Goal: Find contact information: Find contact information

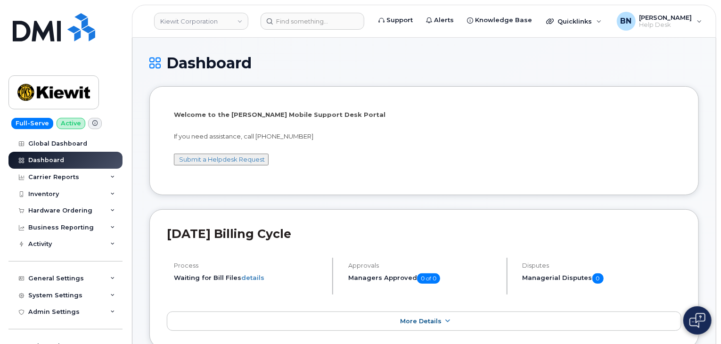
click at [286, 186] on li "Welcome to the [PERSON_NAME] Mobile Support Desk Portal If you need assistance,…" at bounding box center [424, 140] width 550 height 108
click at [98, 210] on div "Hardware Ordering" at bounding box center [65, 210] width 114 height 17
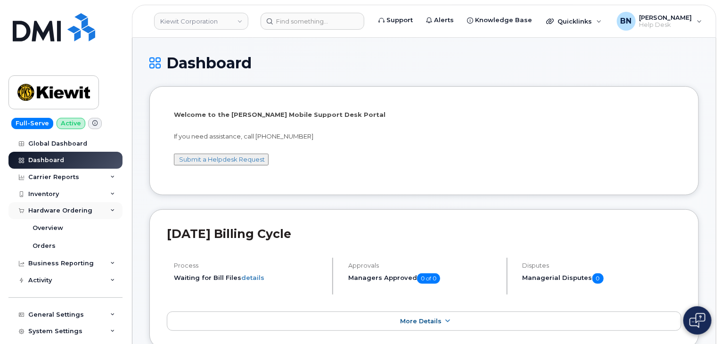
click at [103, 212] on div "Hardware Ordering" at bounding box center [65, 210] width 114 height 17
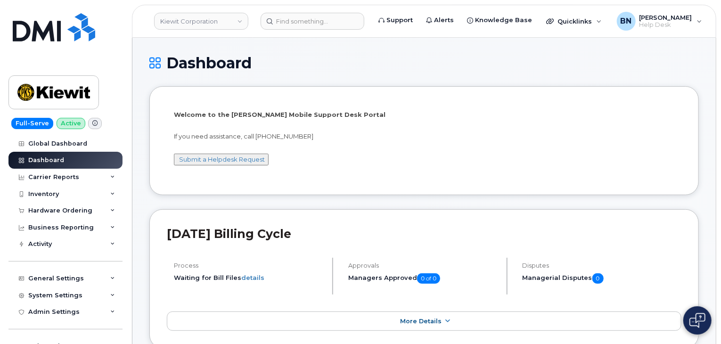
drag, startPoint x: 207, startPoint y: 199, endPoint x: 204, endPoint y: 204, distance: 6.6
drag, startPoint x: 204, startPoint y: 204, endPoint x: 198, endPoint y: 204, distance: 5.7
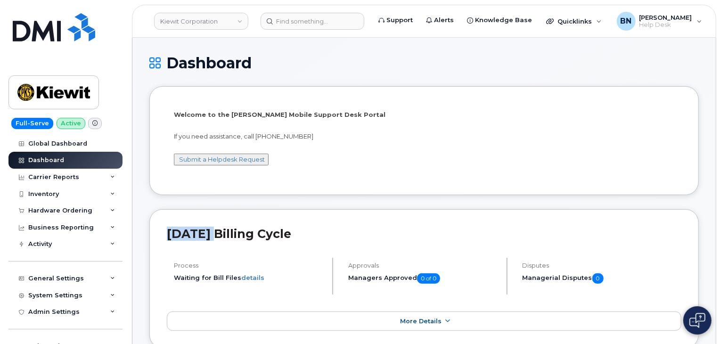
drag, startPoint x: 244, startPoint y: 135, endPoint x: 316, endPoint y: 132, distance: 72.7
click at [316, 132] on p "If you need assistance, call [PHONE_NUMBER]" at bounding box center [424, 136] width 501 height 9
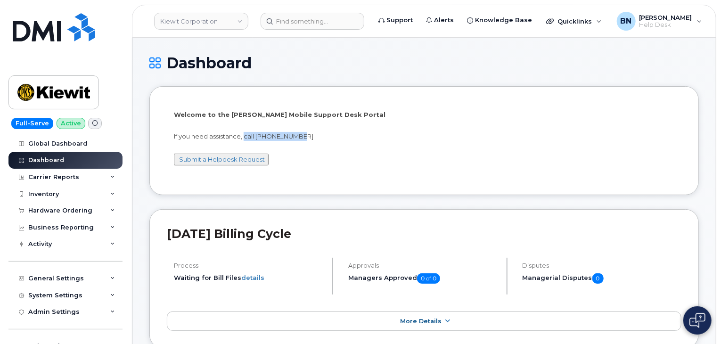
drag, startPoint x: 311, startPoint y: 137, endPoint x: 244, endPoint y: 135, distance: 67.0
click at [244, 135] on p "If you need assistance, call [PHONE_NUMBER]" at bounding box center [424, 136] width 501 height 9
drag, startPoint x: 244, startPoint y: 135, endPoint x: 313, endPoint y: 138, distance: 68.9
click at [313, 138] on p "If you need assistance, call [PHONE_NUMBER]" at bounding box center [424, 136] width 501 height 9
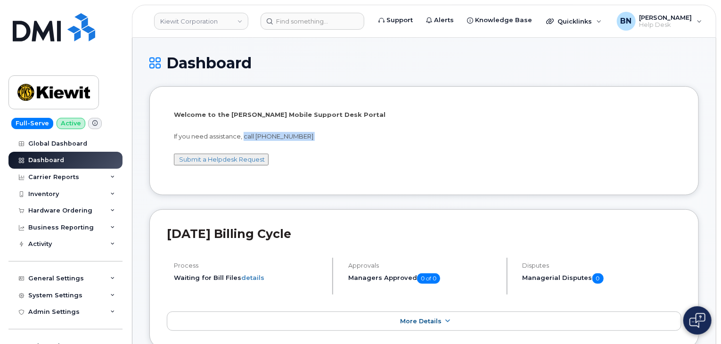
click at [313, 138] on p "If you need assistance, call [PHONE_NUMBER]" at bounding box center [424, 136] width 501 height 9
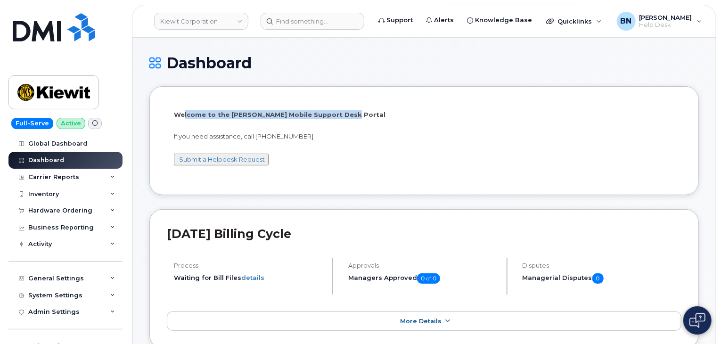
drag, startPoint x: 183, startPoint y: 112, endPoint x: 338, endPoint y: 112, distance: 154.2
click at [338, 112] on p "Welcome to the [PERSON_NAME] Mobile Support Desk Portal" at bounding box center [424, 114] width 501 height 9
drag, startPoint x: 147, startPoint y: 198, endPoint x: 141, endPoint y: 208, distance: 11.8
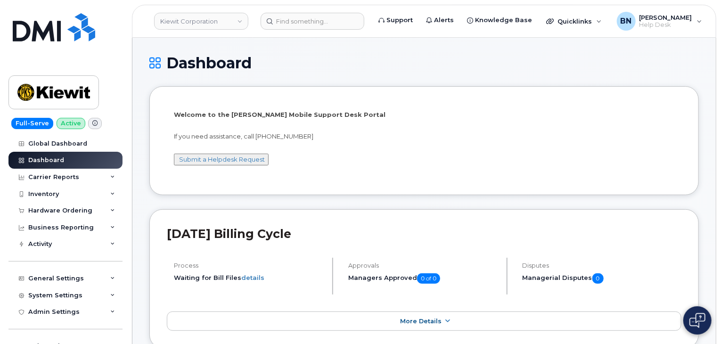
click at [304, 174] on div "Welcome to the [PERSON_NAME] Mobile Support Desk Portal If you need assistance,…" at bounding box center [424, 141] width 515 height 74
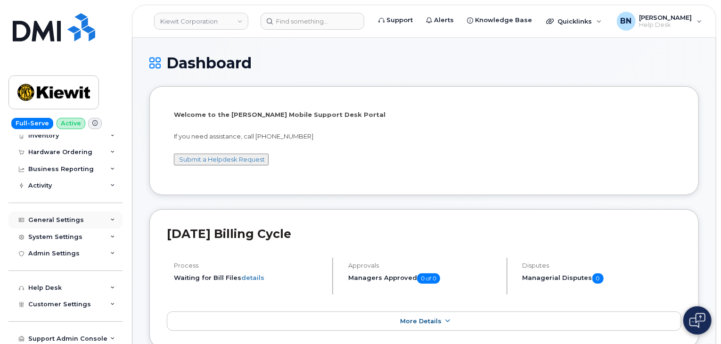
scroll to position [61, 0]
